Goal: Information Seeking & Learning: Learn about a topic

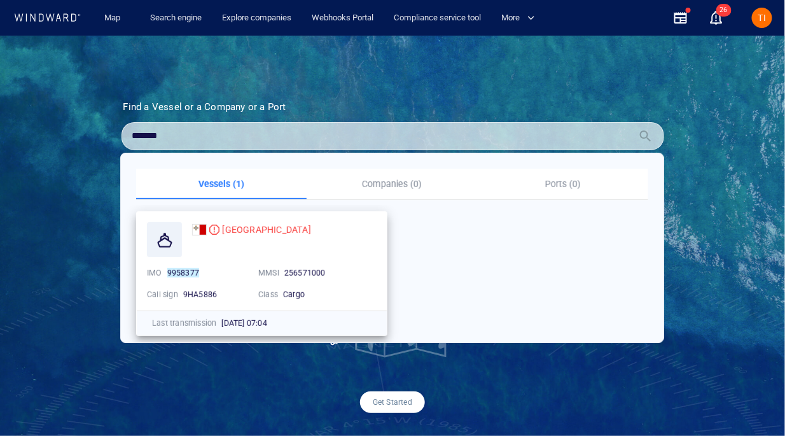
click at [227, 220] on div "FLORENCIA IMO 9958377 MMSI 256571000 Call sign 9HA5886 Class Cargo" at bounding box center [262, 261] width 250 height 99
click at [235, 227] on span "FLORENCIA" at bounding box center [266, 229] width 88 height 10
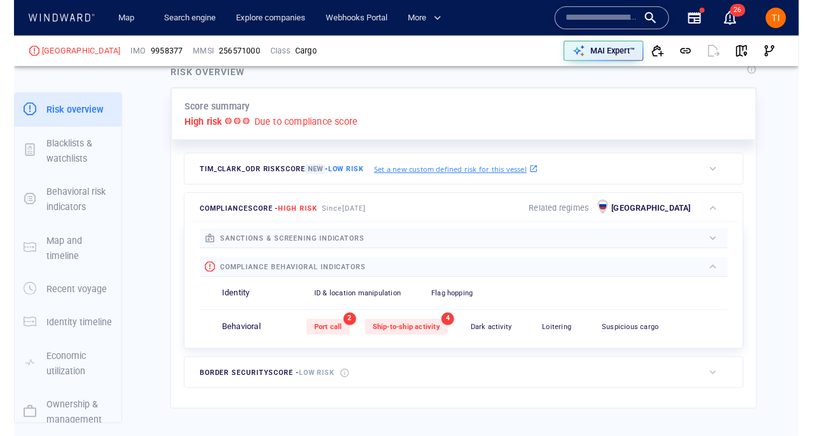
scroll to position [306, 0]
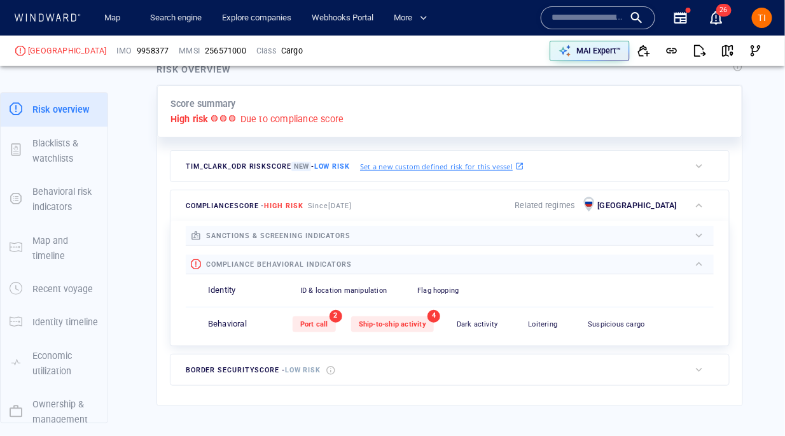
click at [759, 21] on span "TI" at bounding box center [762, 18] width 8 height 10
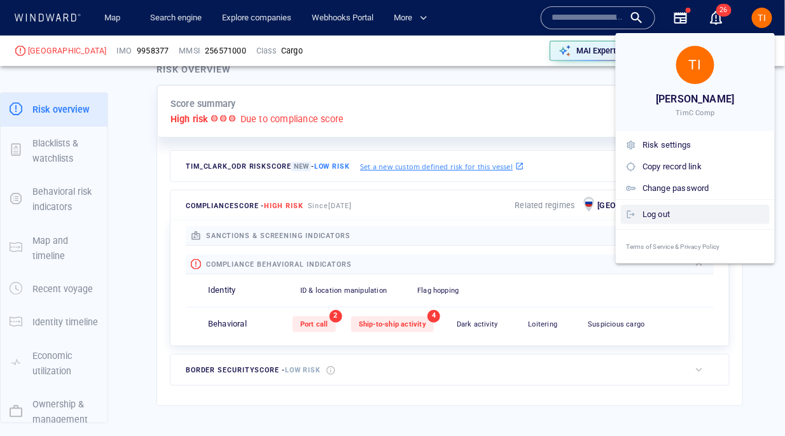
click at [681, 209] on div "Log out" at bounding box center [703, 214] width 122 height 14
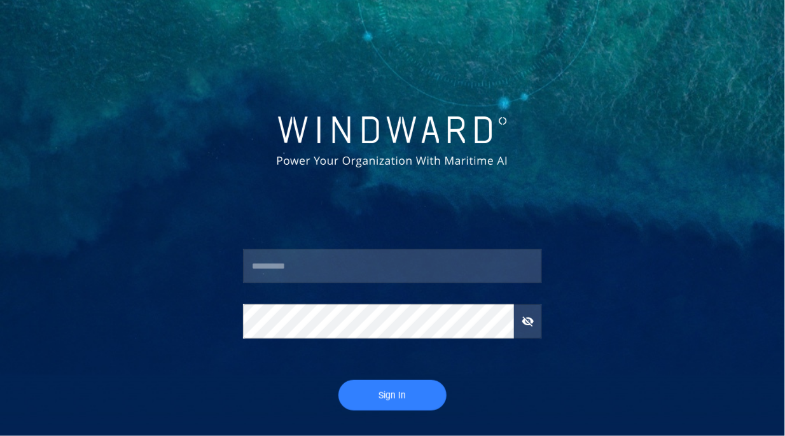
type input "********"
click at [390, 393] on span "Sign In" at bounding box center [392, 395] width 83 height 16
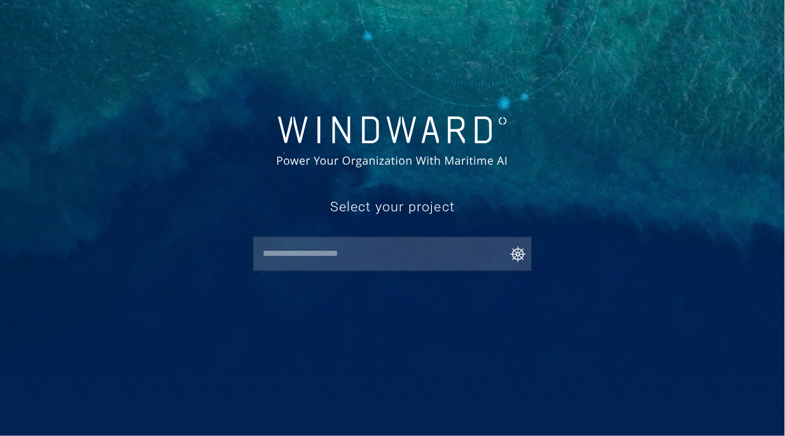
click at [353, 258] on input "text" at bounding box center [395, 253] width 273 height 23
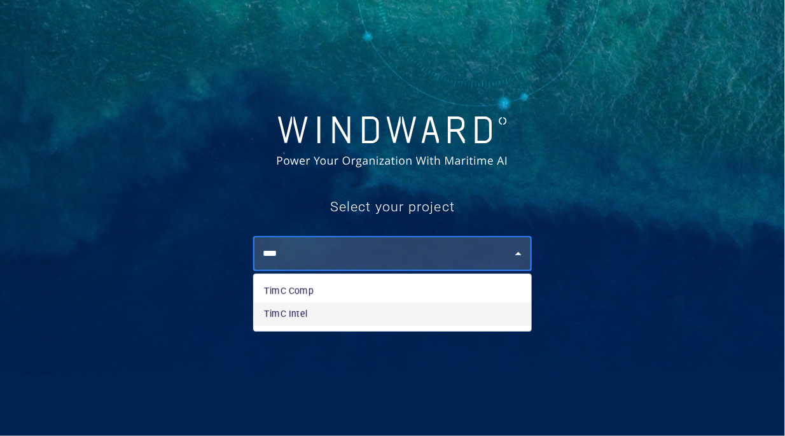
click at [314, 308] on li "TimC Intel" at bounding box center [392, 313] width 277 height 23
type input "**********"
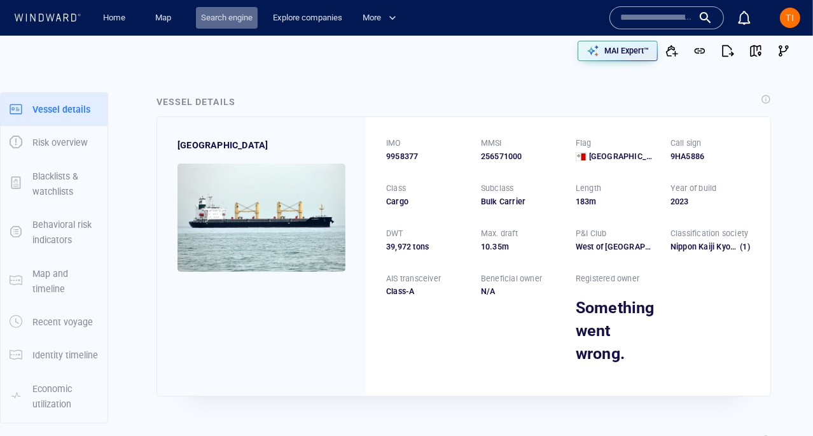
drag, startPoint x: 243, startPoint y: 18, endPoint x: 236, endPoint y: 22, distance: 7.7
click at [243, 18] on link "Search engine" at bounding box center [227, 18] width 62 height 22
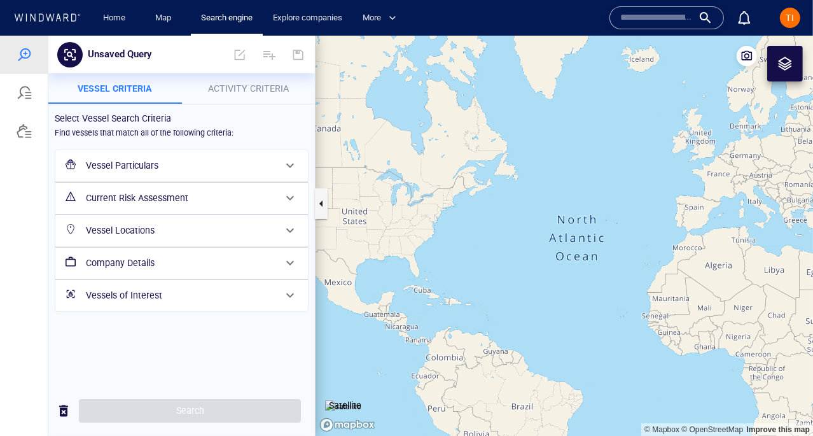
drag, startPoint x: 245, startPoint y: 82, endPoint x: 250, endPoint y: 149, distance: 67.0
click at [245, 81] on p "Activity Criteria" at bounding box center [249, 87] width 118 height 15
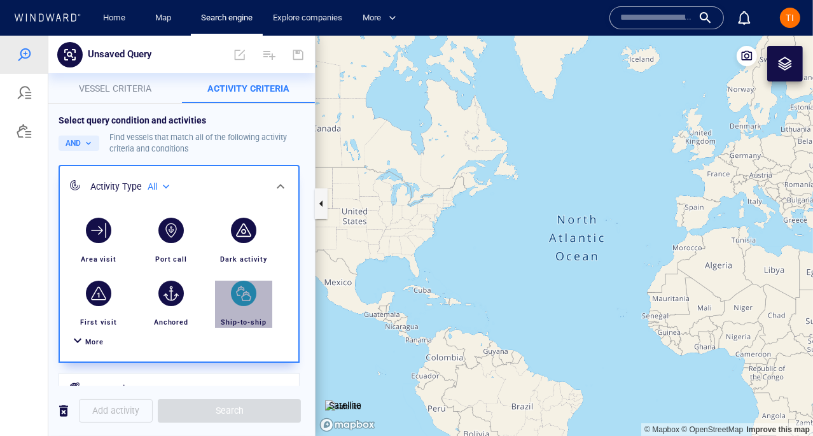
click at [245, 282] on div "button" at bounding box center [243, 292] width 25 height 25
